Goal: Task Accomplishment & Management: Manage account settings

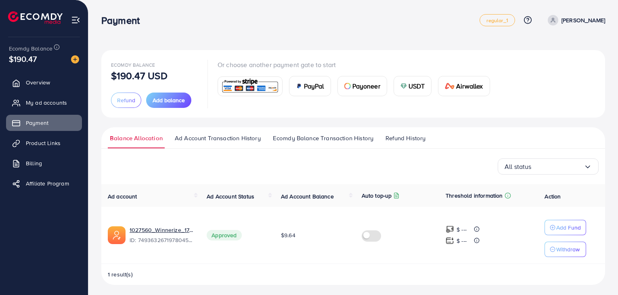
scroll to position [2, 0]
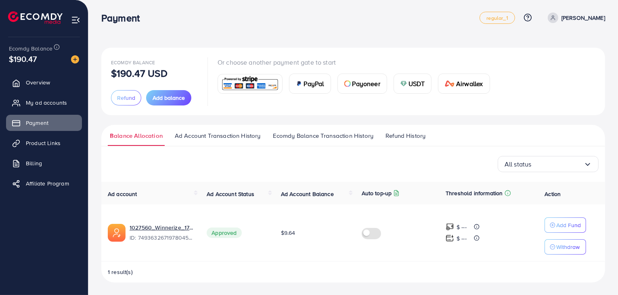
drag, startPoint x: 101, startPoint y: 20, endPoint x: 201, endPoint y: 25, distance: 100.6
click at [201, 25] on div "Payment regular_1 Help Center Contact Support Plans and Pricing Term and policy…" at bounding box center [353, 17] width 504 height 23
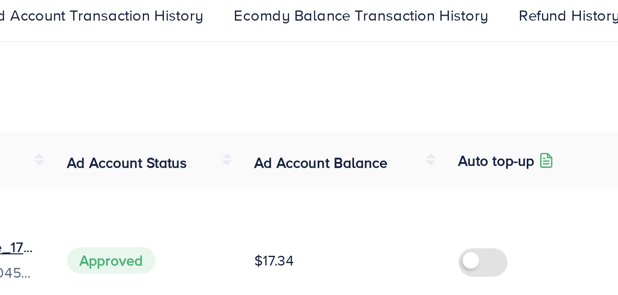
scroll to position [2, 0]
